Goal: Find specific page/section: Find specific page/section

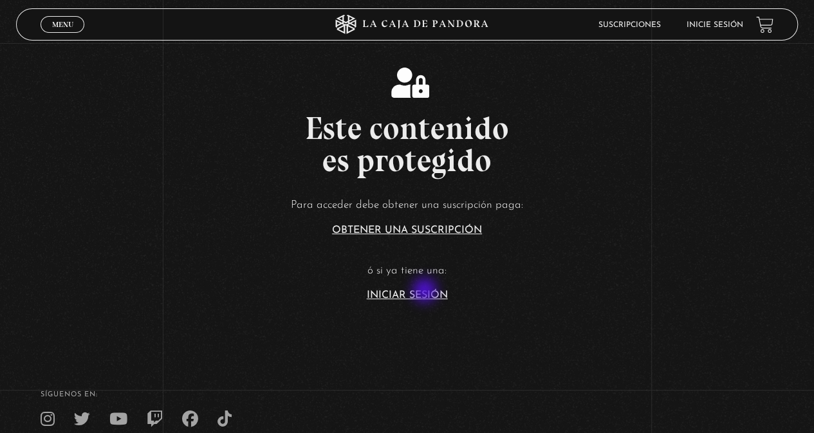
click at [426, 292] on link "Iniciar Sesión" at bounding box center [407, 295] width 81 height 10
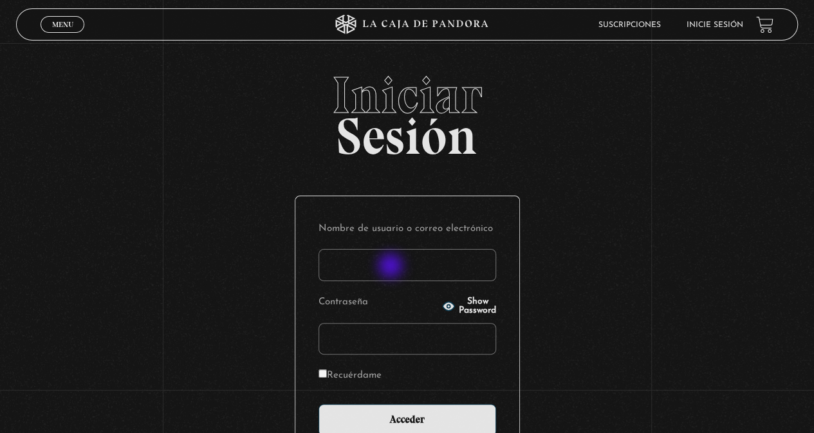
click at [392, 266] on input "Nombre de usuario o correo electrónico" at bounding box center [408, 265] width 178 height 32
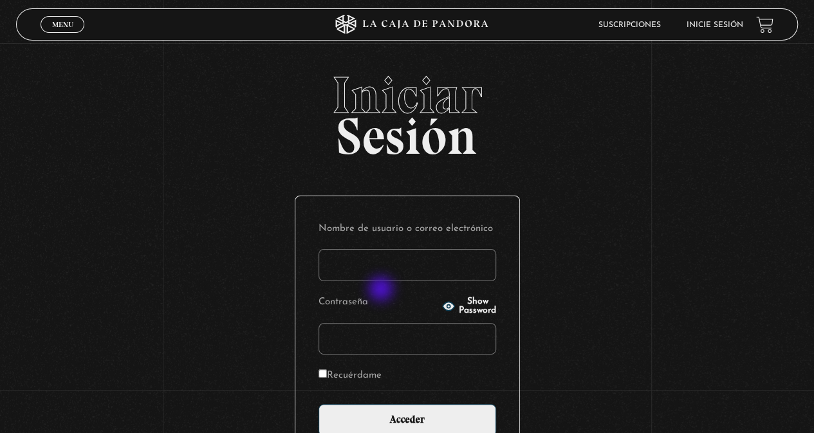
type input "mmeza"
click at [319, 404] on input "Acceder" at bounding box center [408, 420] width 178 height 32
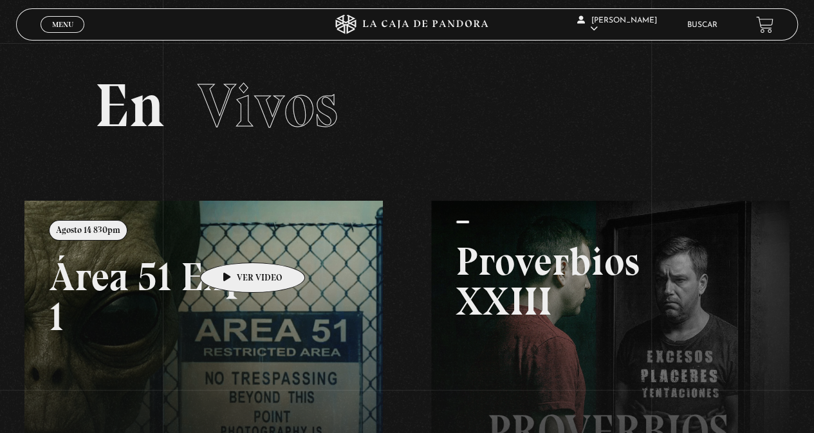
click at [232, 243] on link at bounding box center [431, 417] width 814 height 433
